Goal: Task Accomplishment & Management: Use online tool/utility

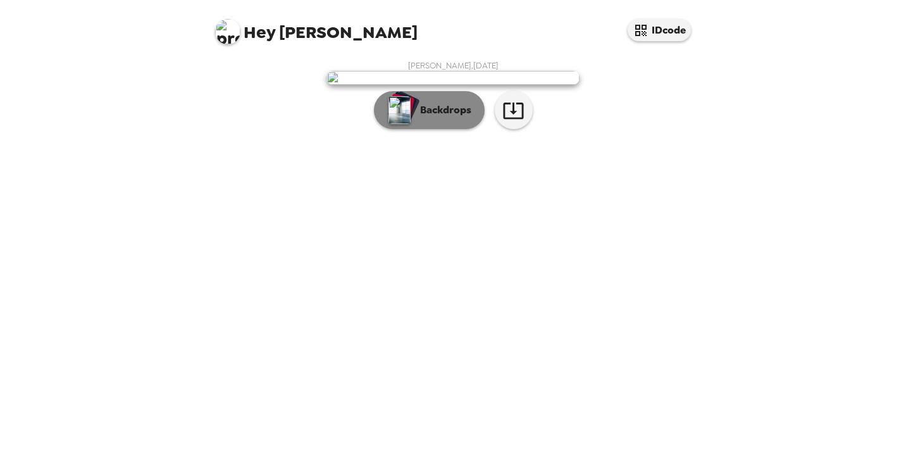
click at [463, 118] on p "Backdrops" at bounding box center [443, 110] width 58 height 15
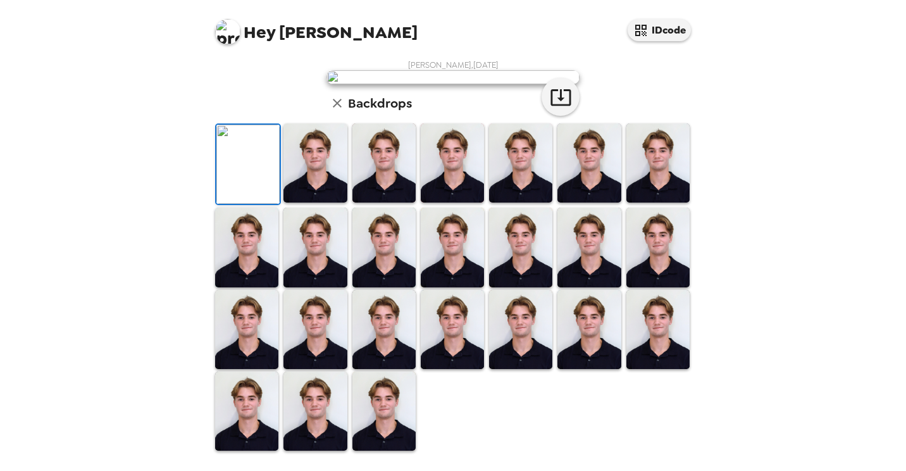
scroll to position [136, 0]
click at [324, 203] on img at bounding box center [315, 162] width 63 height 79
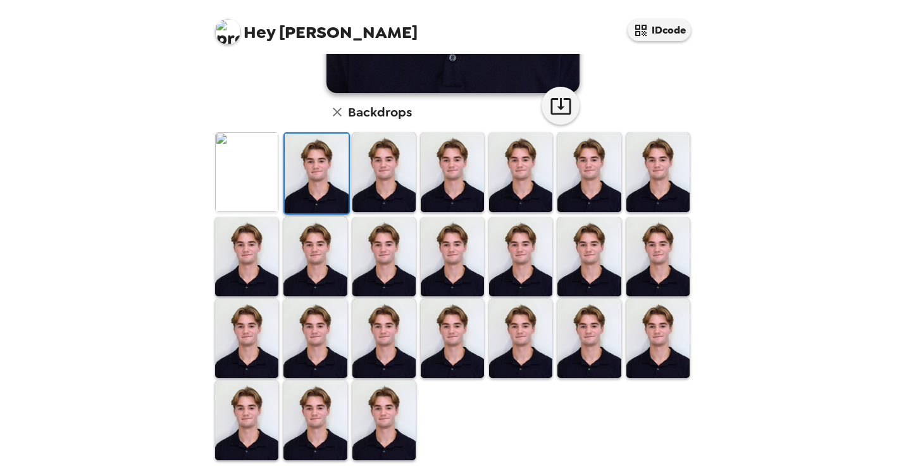
scroll to position [297, 0]
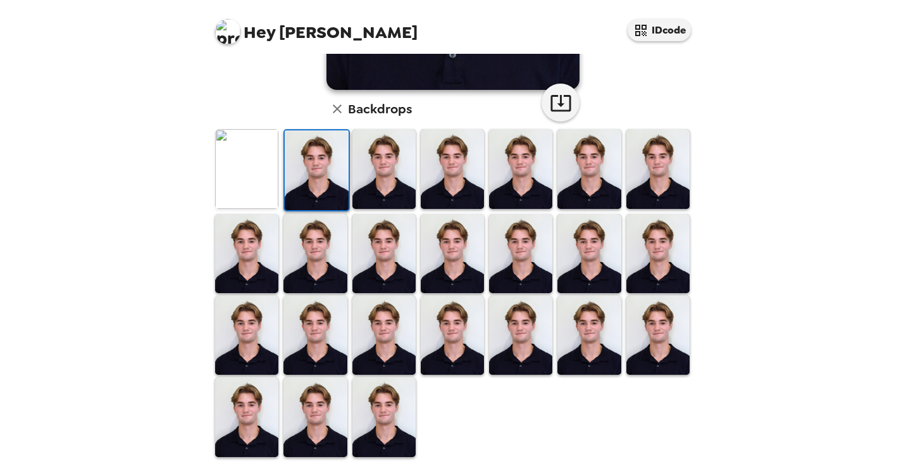
click at [371, 407] on img at bounding box center [384, 416] width 63 height 79
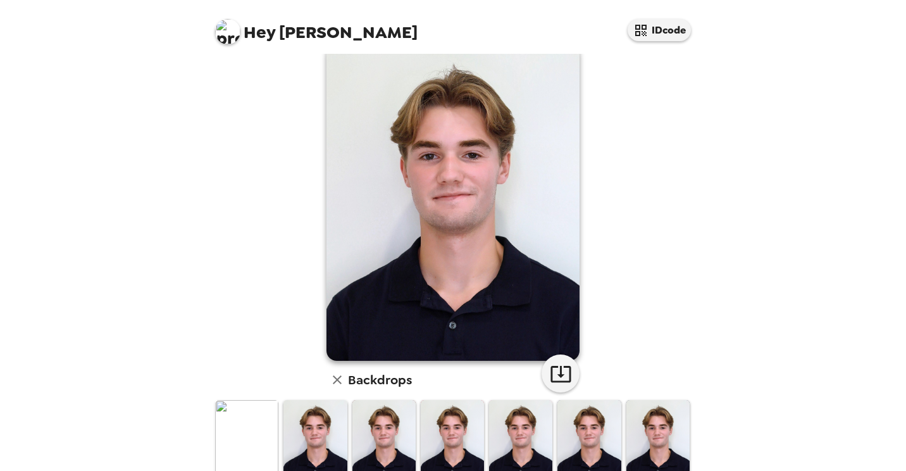
scroll to position [27, 0]
click at [331, 375] on icon "button" at bounding box center [337, 379] width 15 height 15
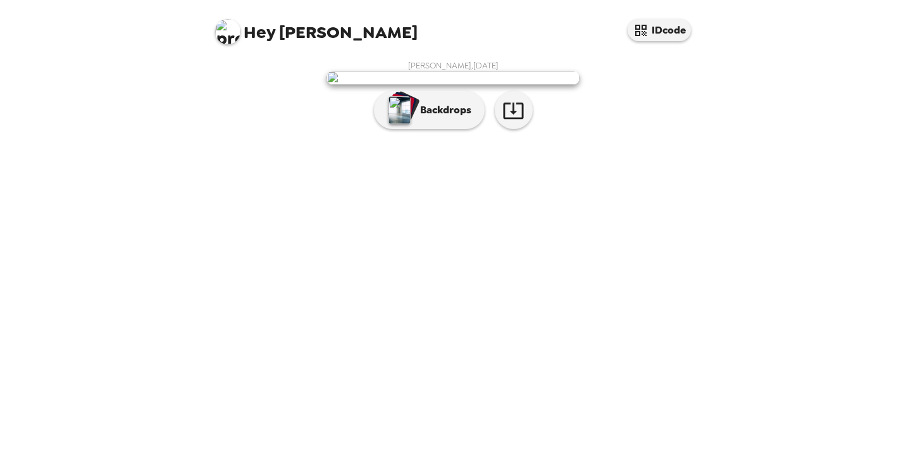
scroll to position [0, 0]
click at [522, 119] on icon "button" at bounding box center [513, 111] width 20 height 16
click at [608, 130] on div "[PERSON_NAME] , [DATE] Backdrops" at bounding box center [453, 97] width 481 height 75
click at [673, 22] on button "IDcode" at bounding box center [659, 30] width 63 height 22
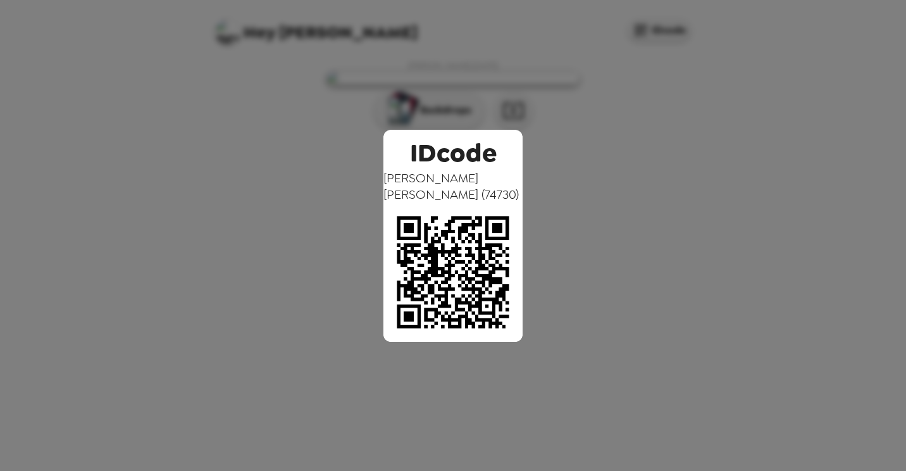
click at [633, 70] on div "IDcode [PERSON_NAME] ( 74730 )" at bounding box center [453, 235] width 906 height 471
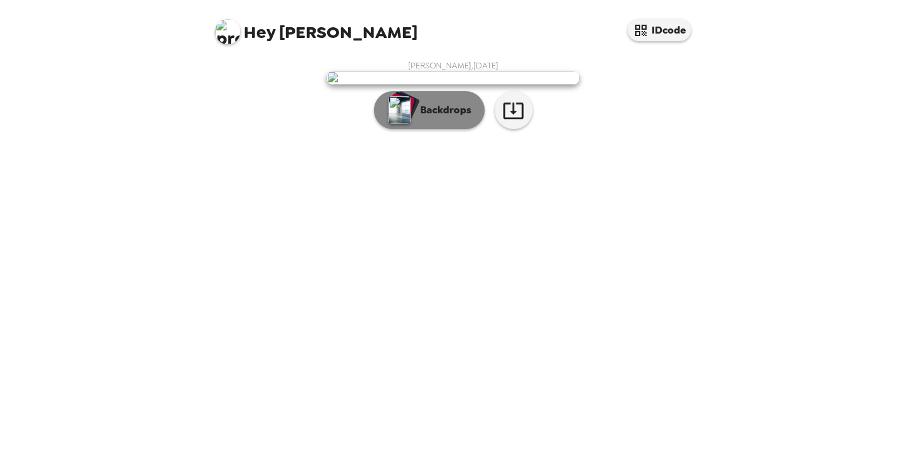
click at [432, 129] on button "Backdrops" at bounding box center [429, 110] width 111 height 38
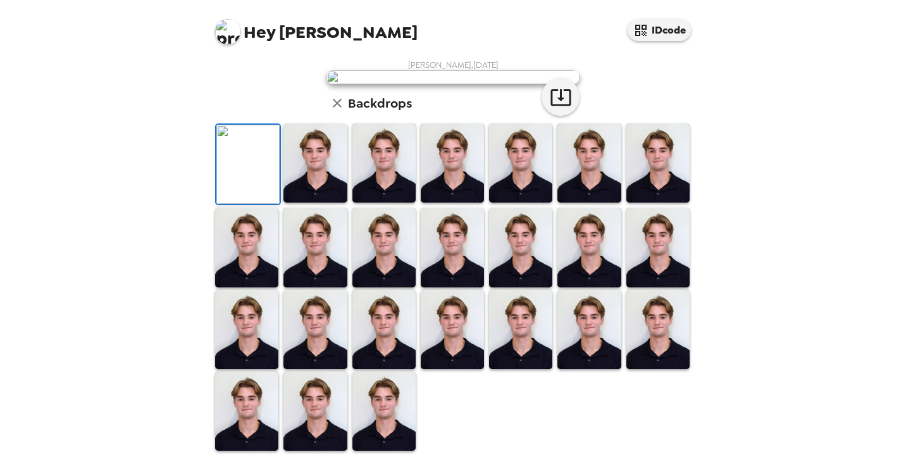
scroll to position [297, 0]
click at [392, 333] on img at bounding box center [384, 329] width 63 height 79
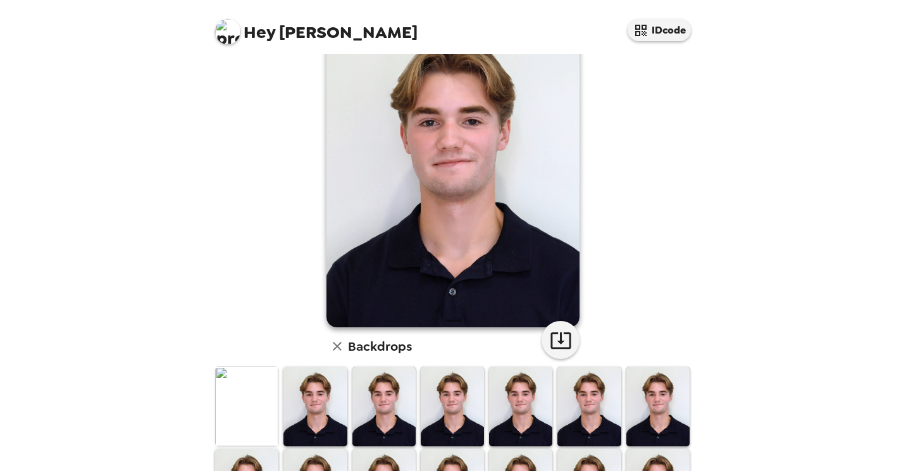
scroll to position [66, 0]
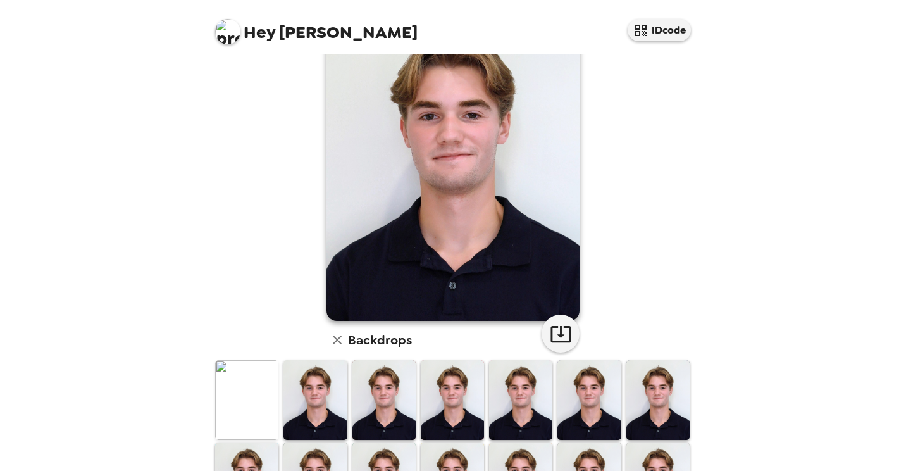
click at [387, 389] on img at bounding box center [384, 399] width 63 height 79
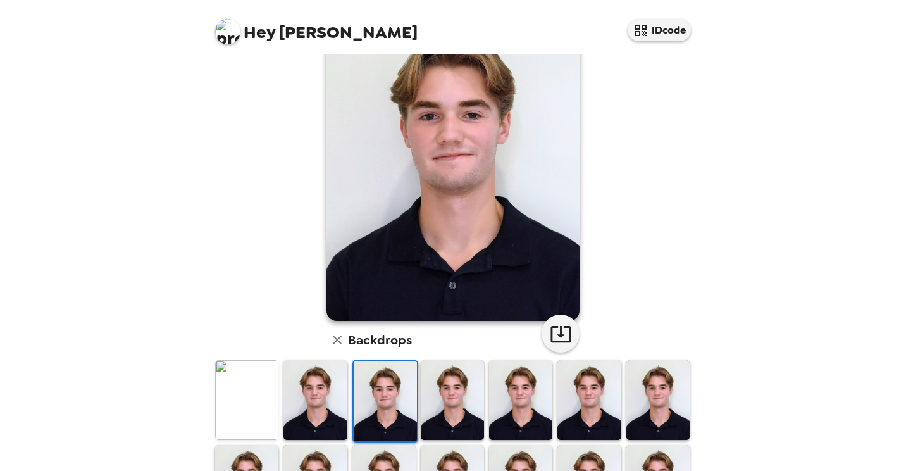
click at [328, 384] on img at bounding box center [315, 399] width 63 height 79
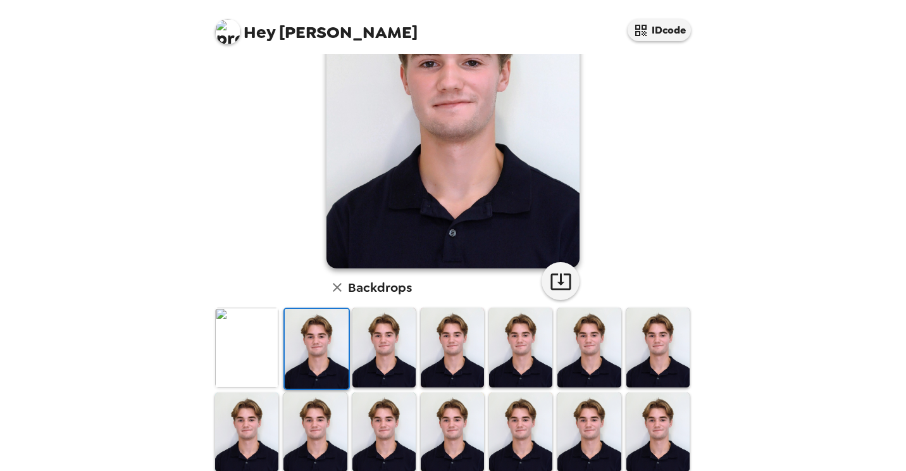
scroll to position [120, 0]
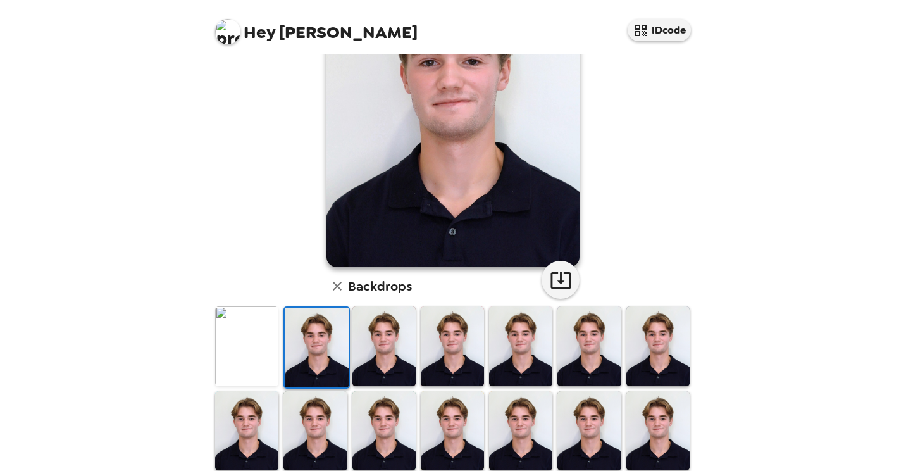
click at [611, 358] on img at bounding box center [589, 345] width 63 height 79
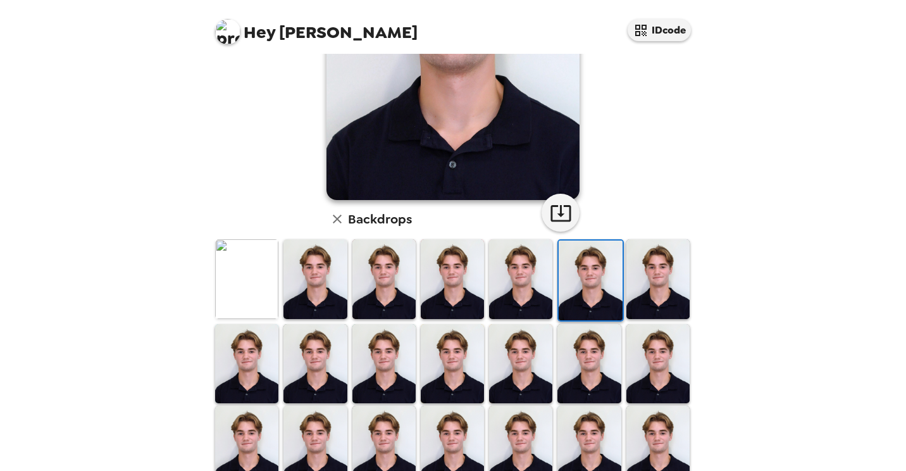
scroll to position [192, 0]
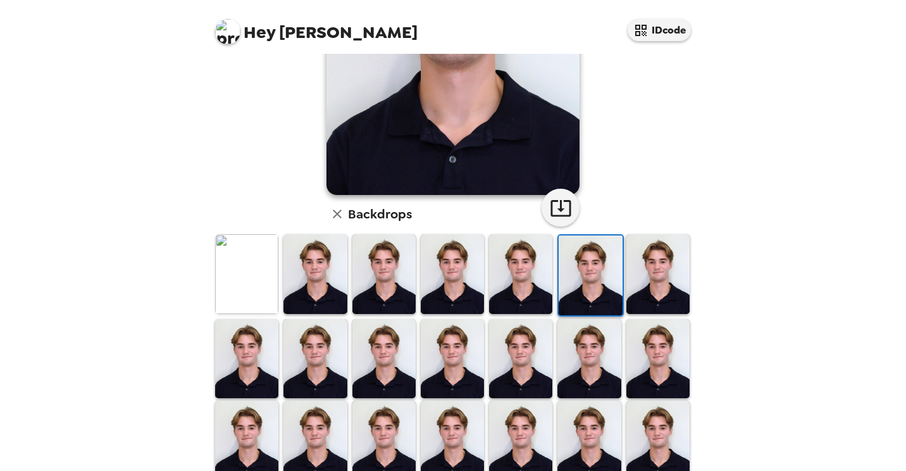
click at [603, 358] on img at bounding box center [589, 358] width 63 height 79
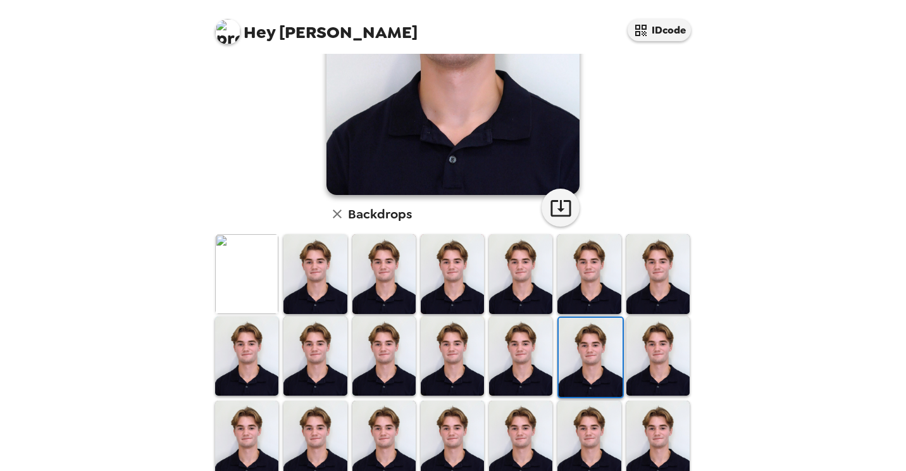
click at [535, 387] on img at bounding box center [520, 355] width 63 height 79
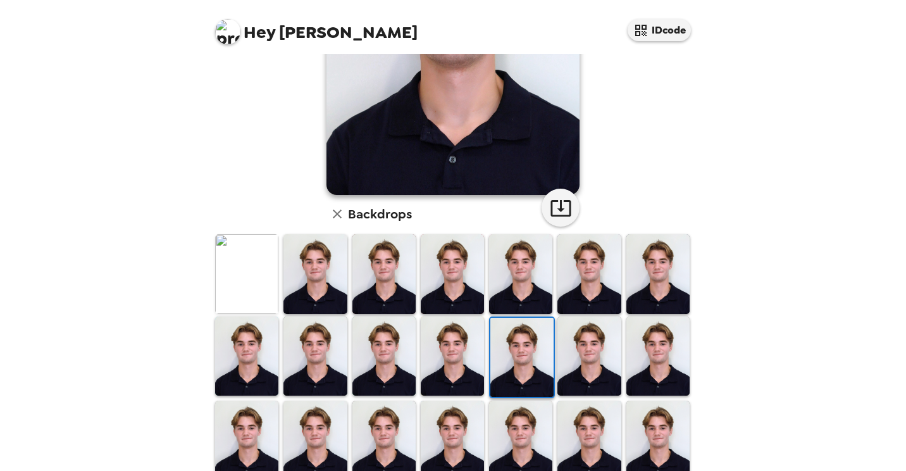
drag, startPoint x: 523, startPoint y: 375, endPoint x: 503, endPoint y: 360, distance: 25.8
click at [503, 360] on img at bounding box center [521, 357] width 63 height 79
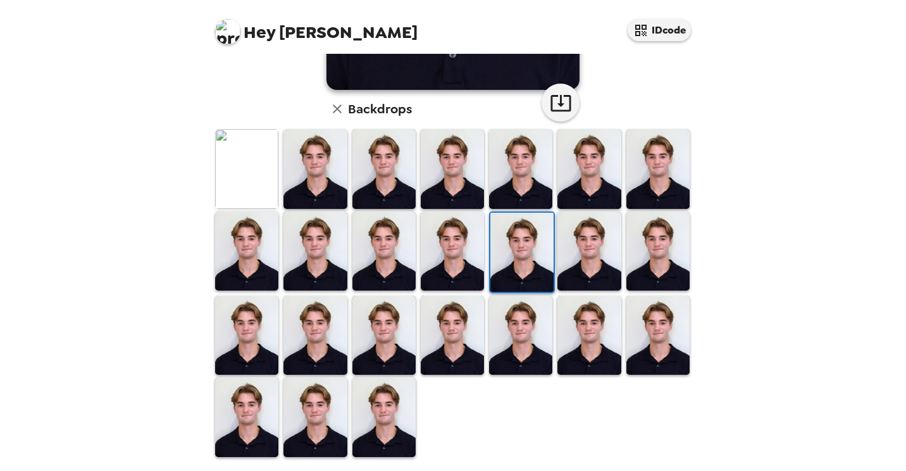
click at [353, 403] on img at bounding box center [384, 416] width 63 height 79
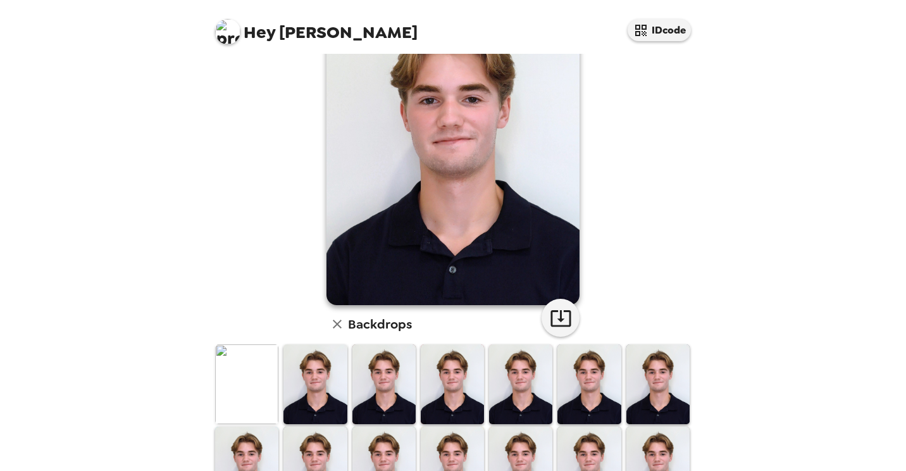
scroll to position [66, 0]
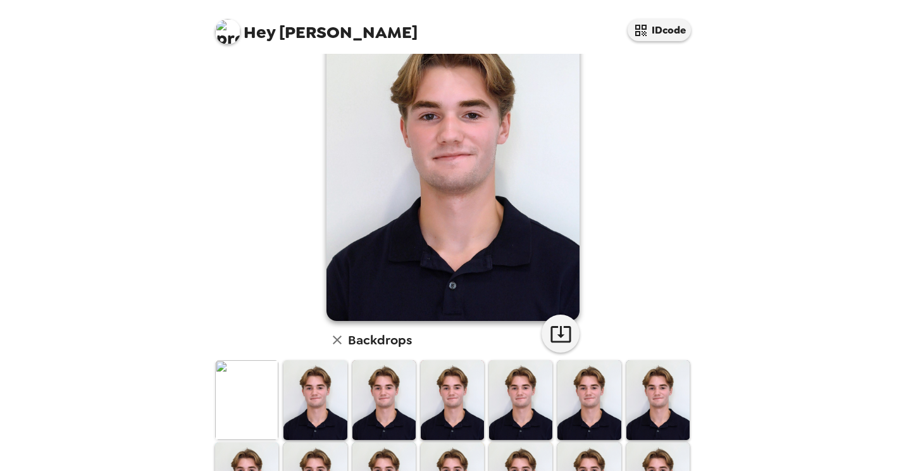
click at [867, 135] on div "Hey Ian IDcode Ian Walters , 09-16-2025 Backdrops" at bounding box center [453, 235] width 906 height 471
